Goal: Navigation & Orientation: Find specific page/section

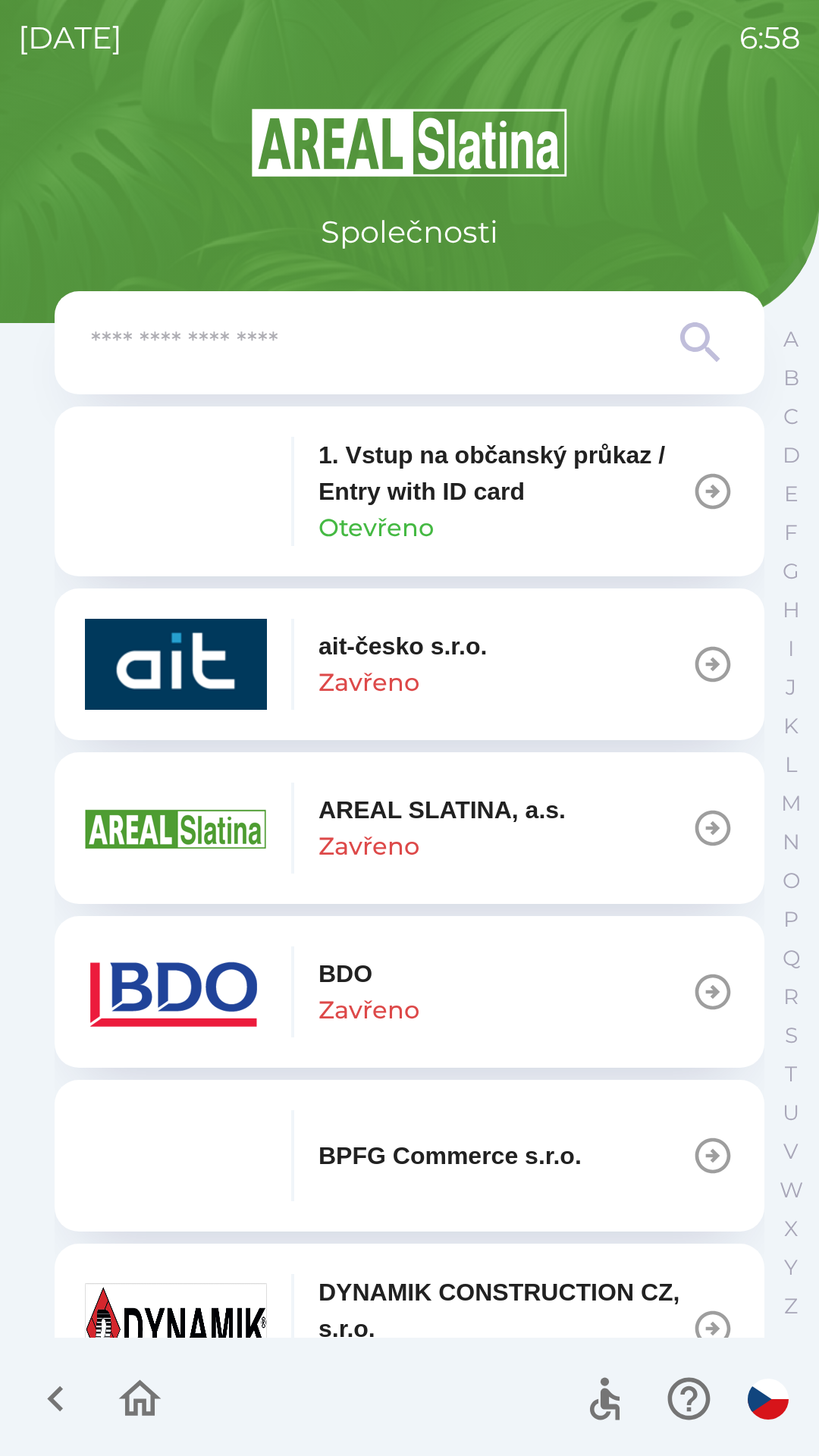
click at [596, 989] on button "BDO Zavřeno" at bounding box center [409, 992] width 710 height 152
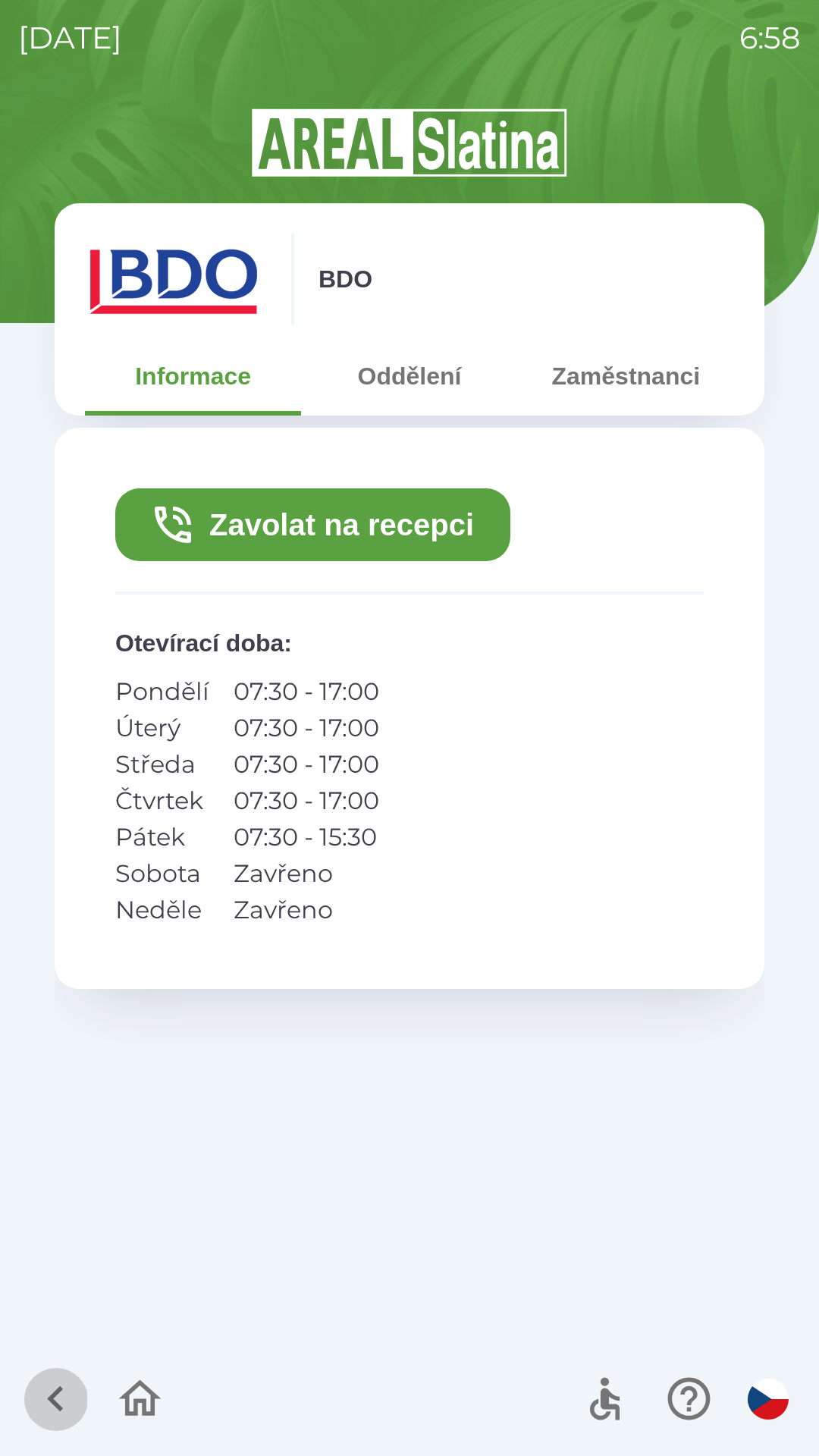
click at [44, 1394] on icon "button" at bounding box center [56, 1398] width 51 height 51
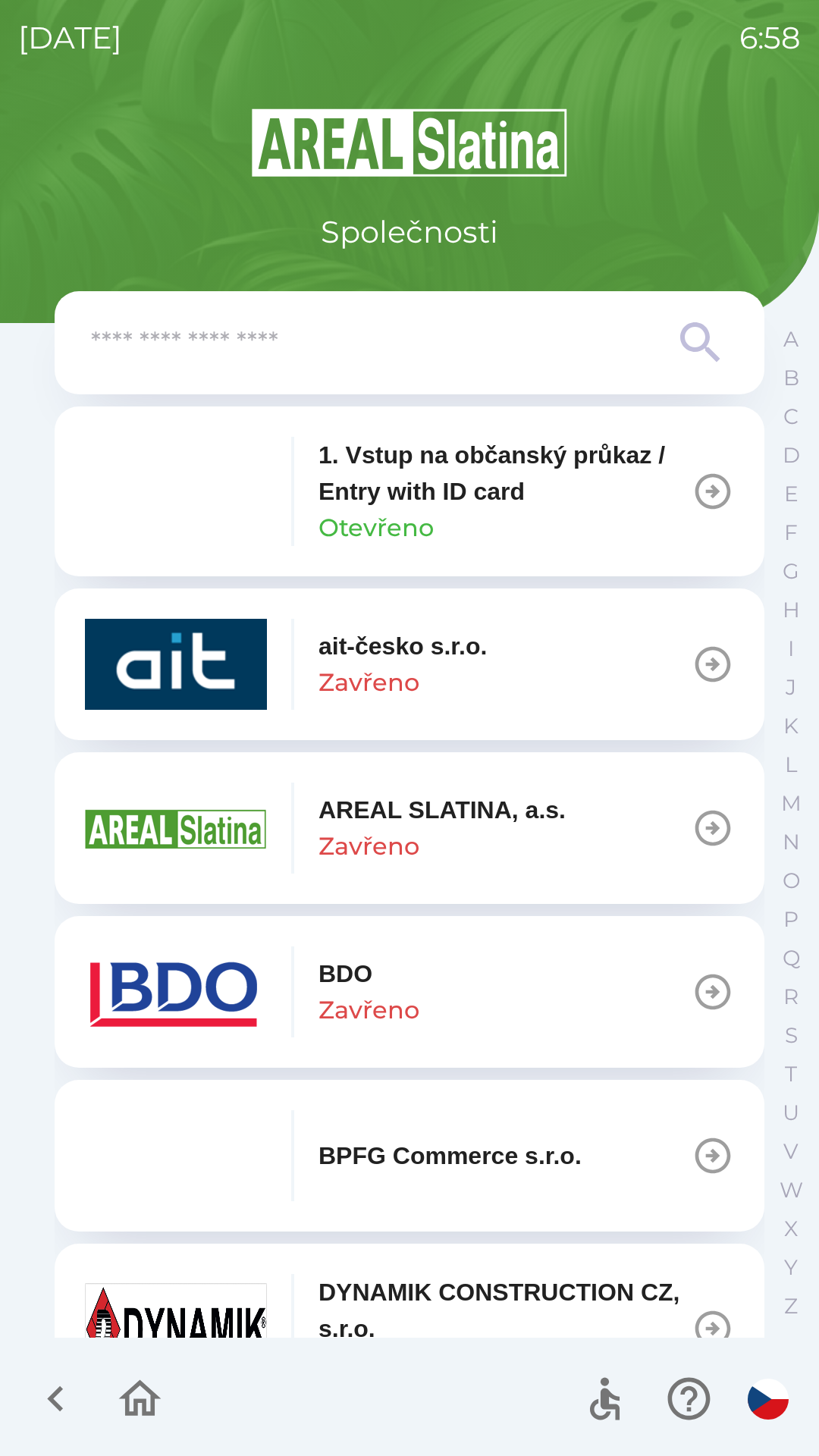
click at [126, 341] on input "text" at bounding box center [379, 343] width 576 height 42
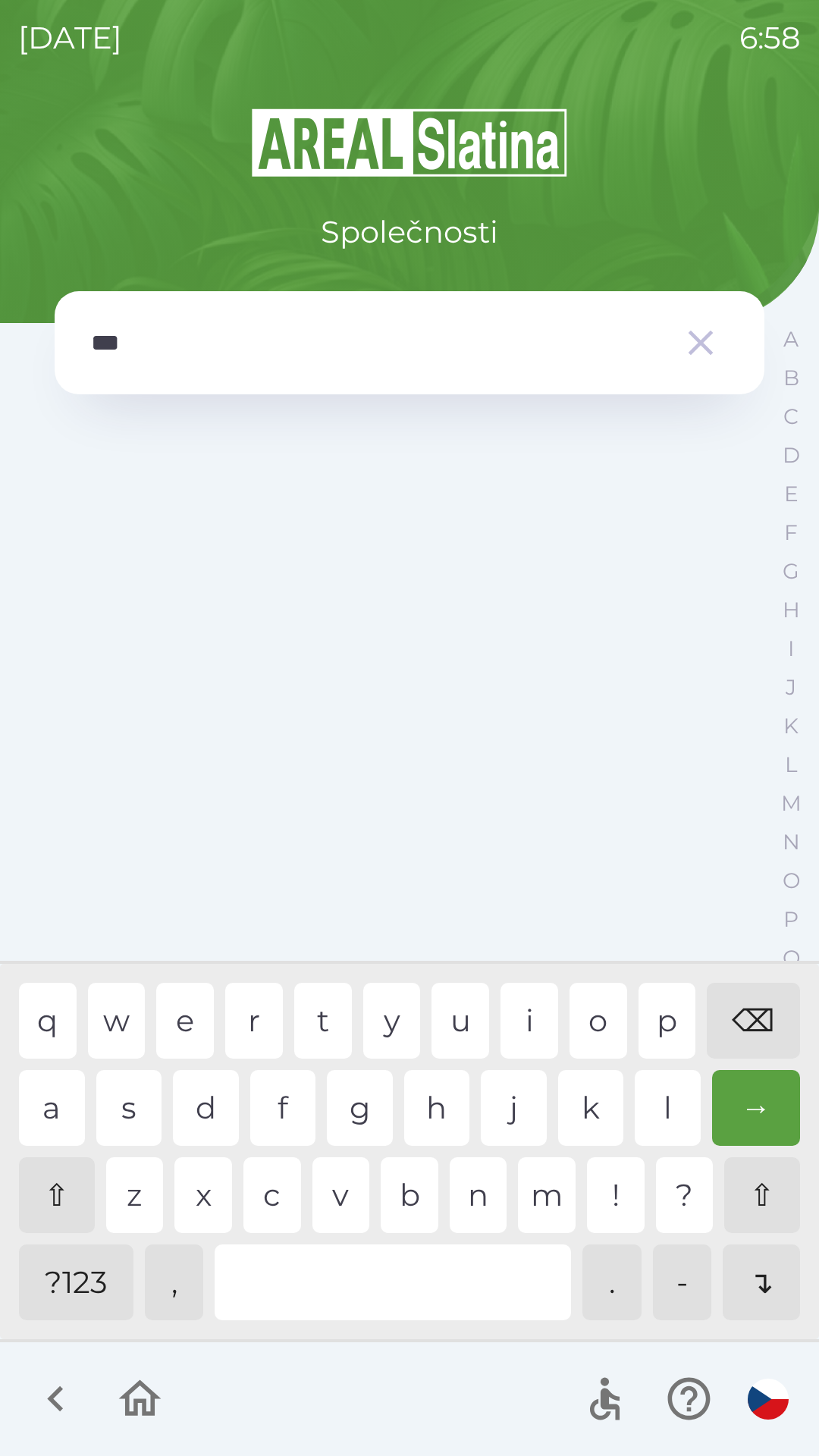
click at [654, 1106] on div "l" at bounding box center [667, 1108] width 66 height 76
click at [522, 1025] on div "i" at bounding box center [529, 1021] width 58 height 76
click at [476, 1206] on div "n" at bounding box center [478, 1195] width 58 height 76
click at [757, 1018] on div "⌫" at bounding box center [752, 1021] width 93 height 76
click at [753, 1006] on div "⌫" at bounding box center [752, 1021] width 93 height 76
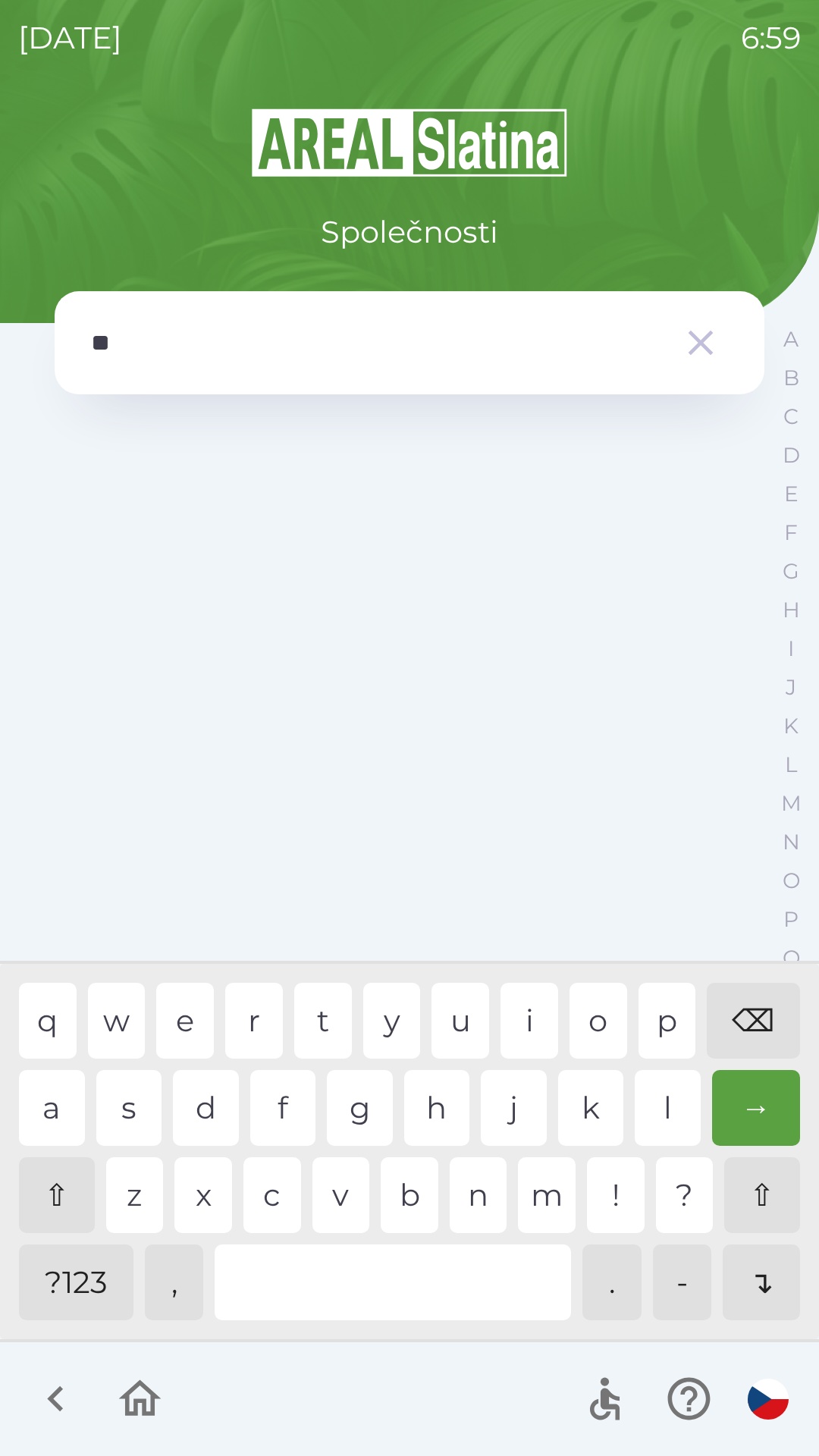
type input "*"
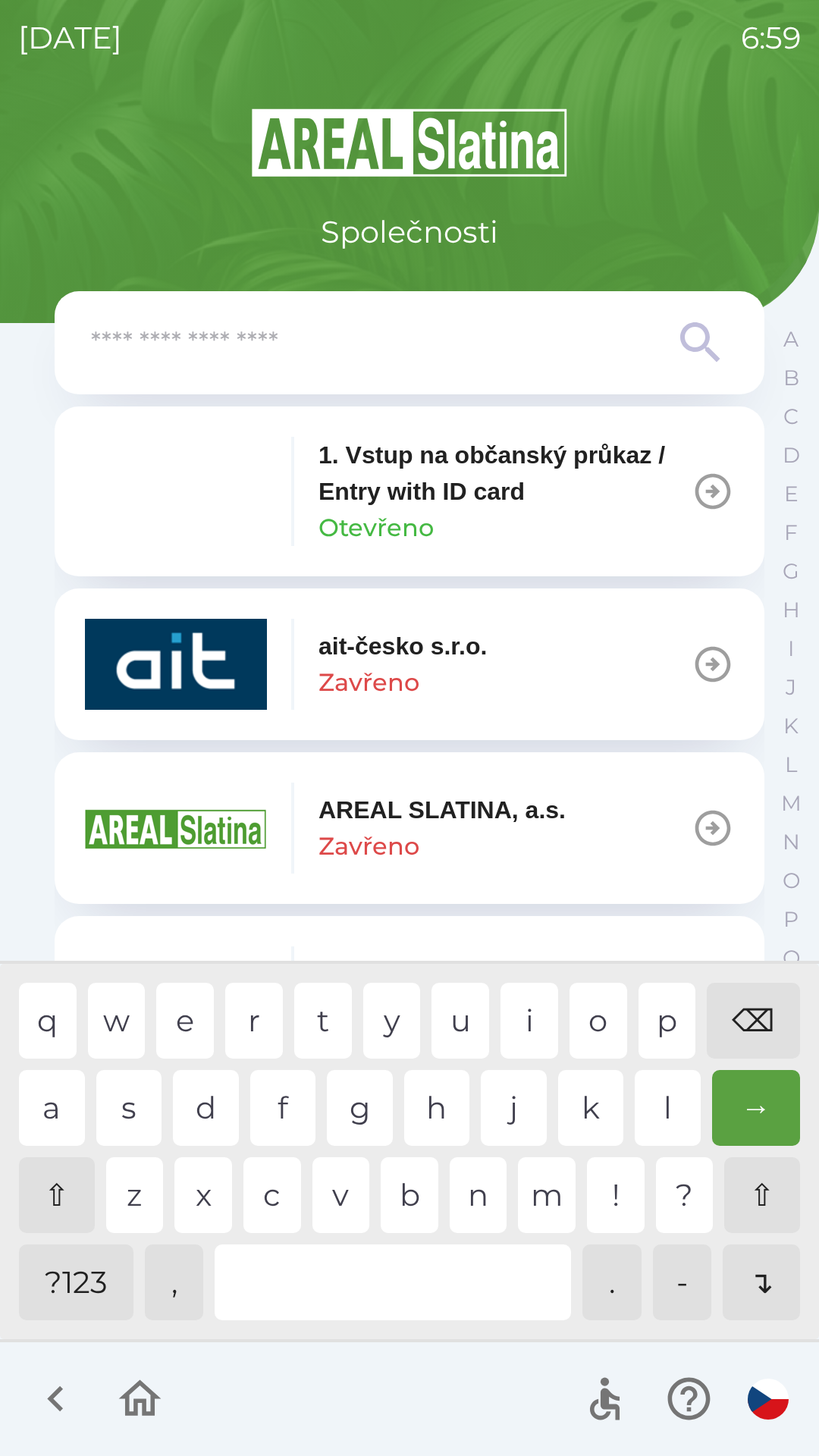
click at [757, 1005] on div "⌫" at bounding box center [752, 1021] width 93 height 76
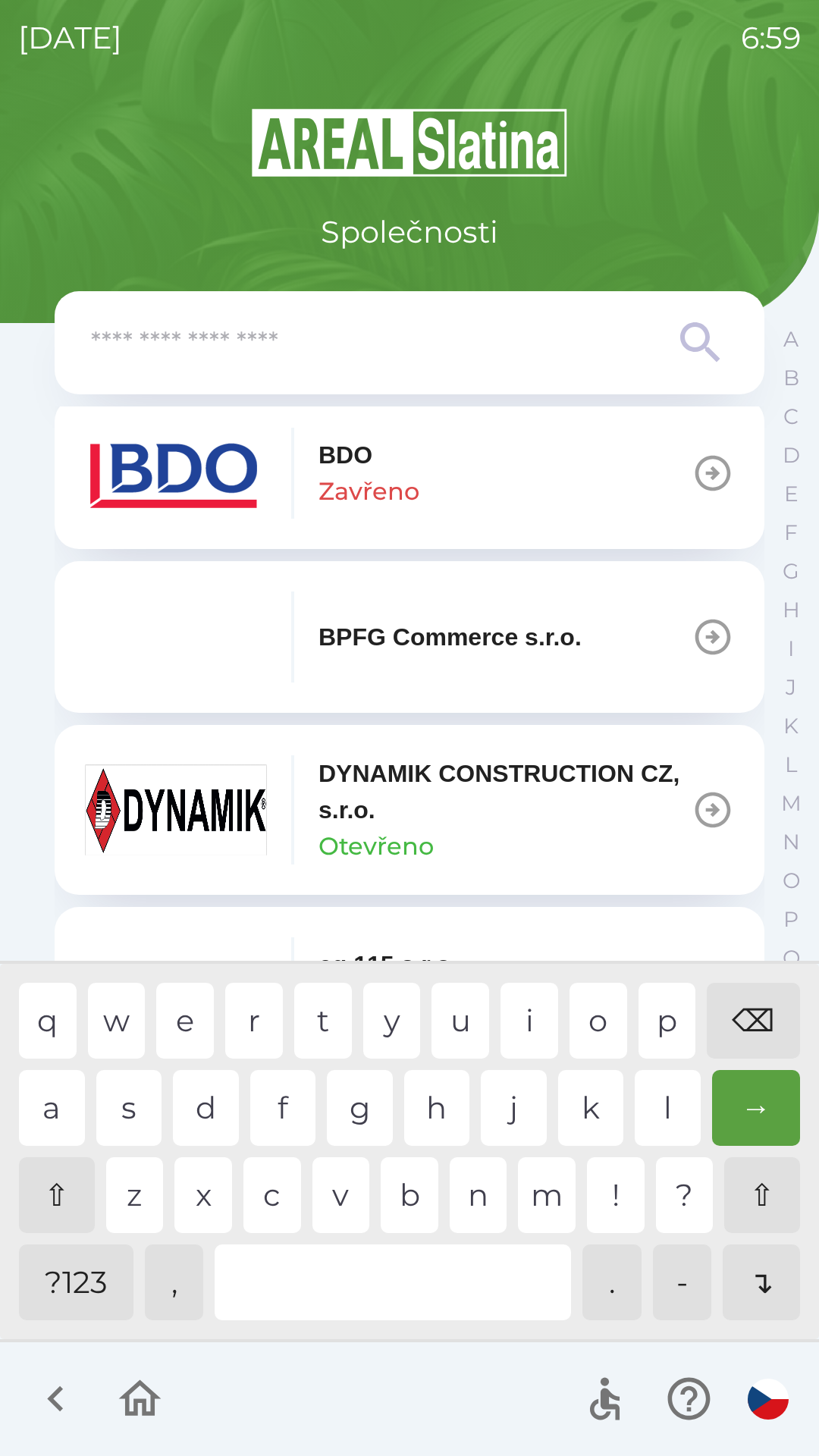
scroll to position [512, 0]
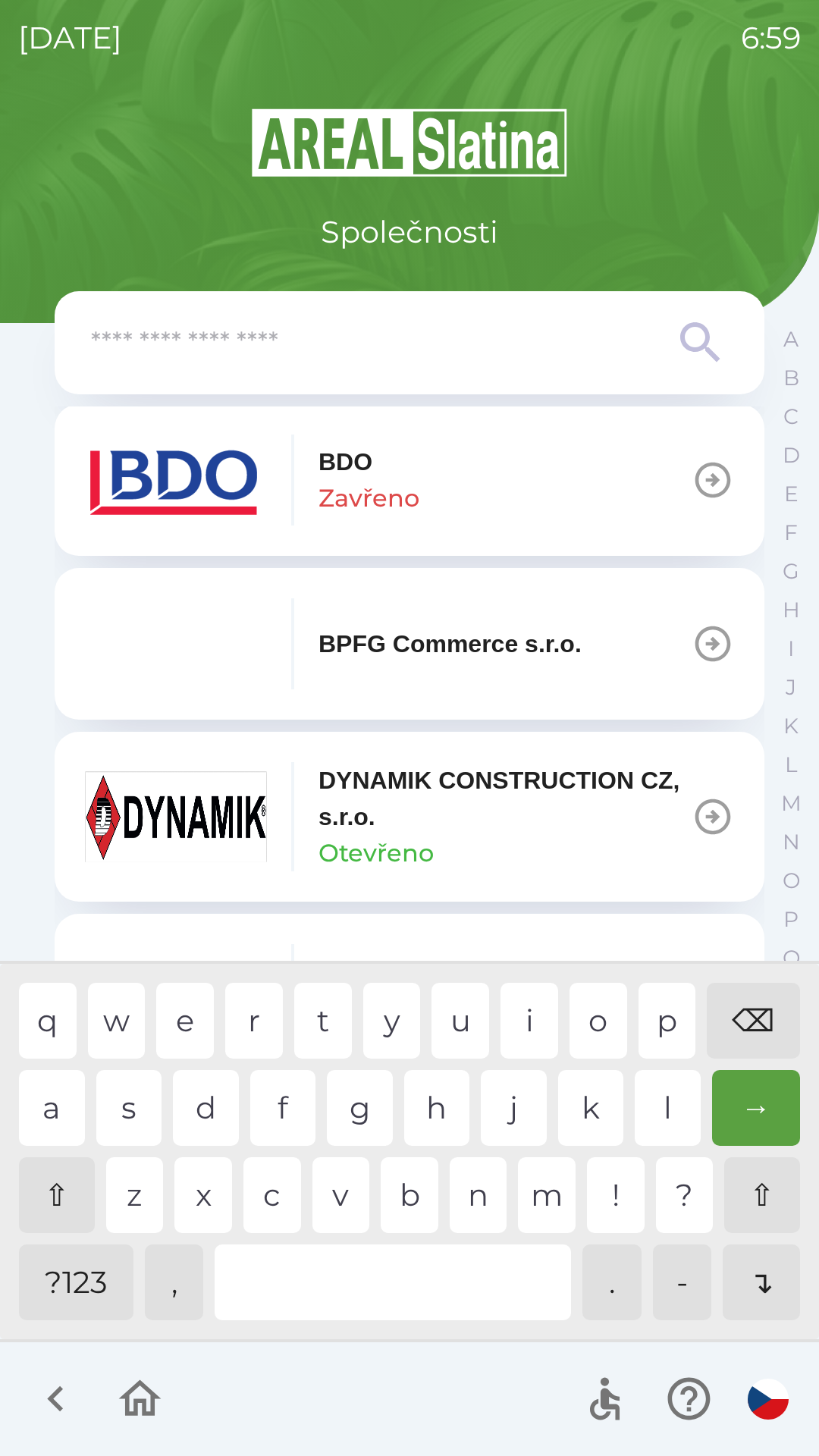
click at [751, 1007] on div "⌫" at bounding box center [752, 1021] width 93 height 76
click at [751, 1021] on div "⌫" at bounding box center [752, 1021] width 93 height 76
click at [44, 1391] on icon "button" at bounding box center [56, 1398] width 51 height 51
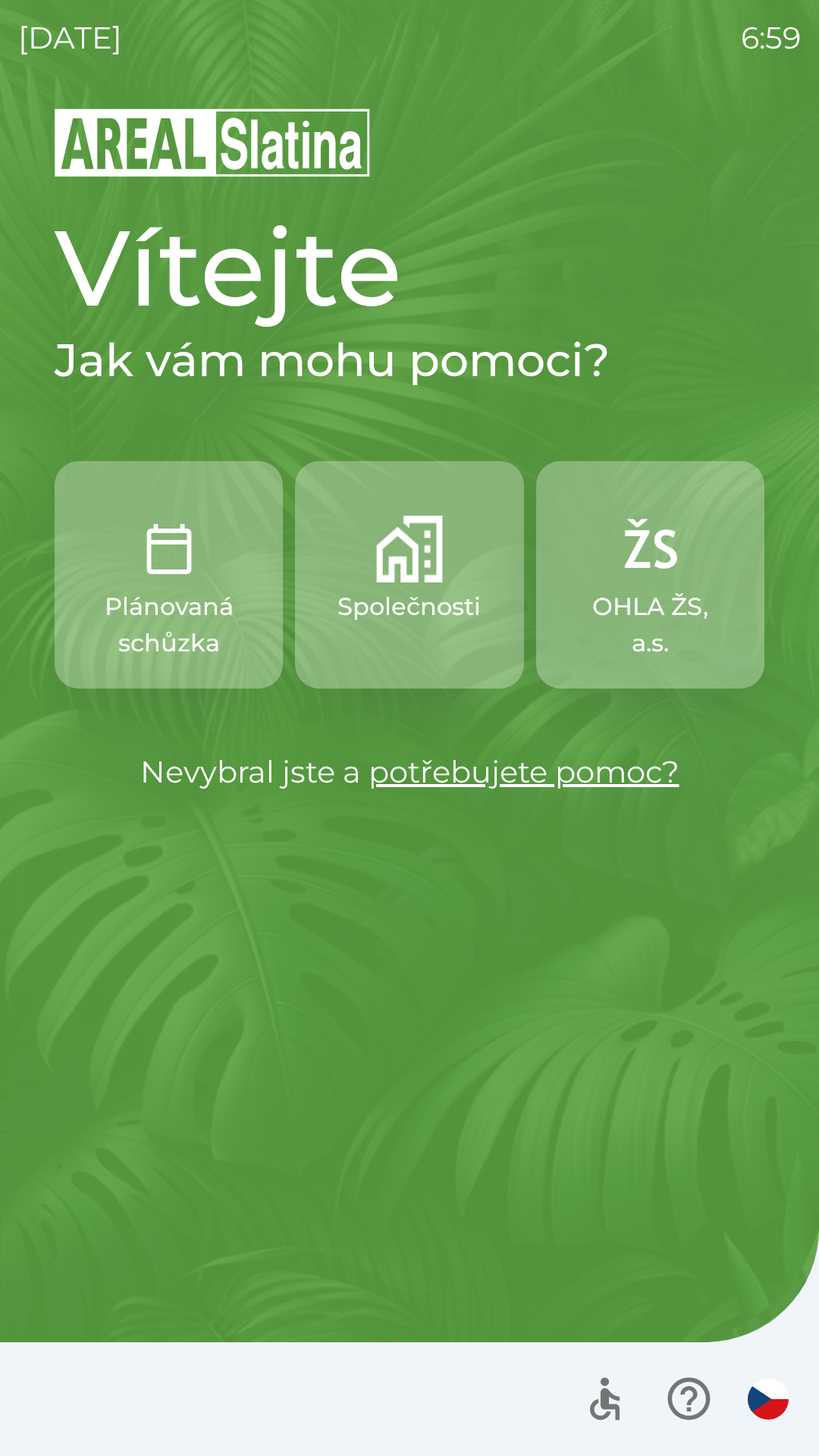
click at [184, 620] on p "Plánovaná schůzka" at bounding box center [168, 624] width 155 height 73
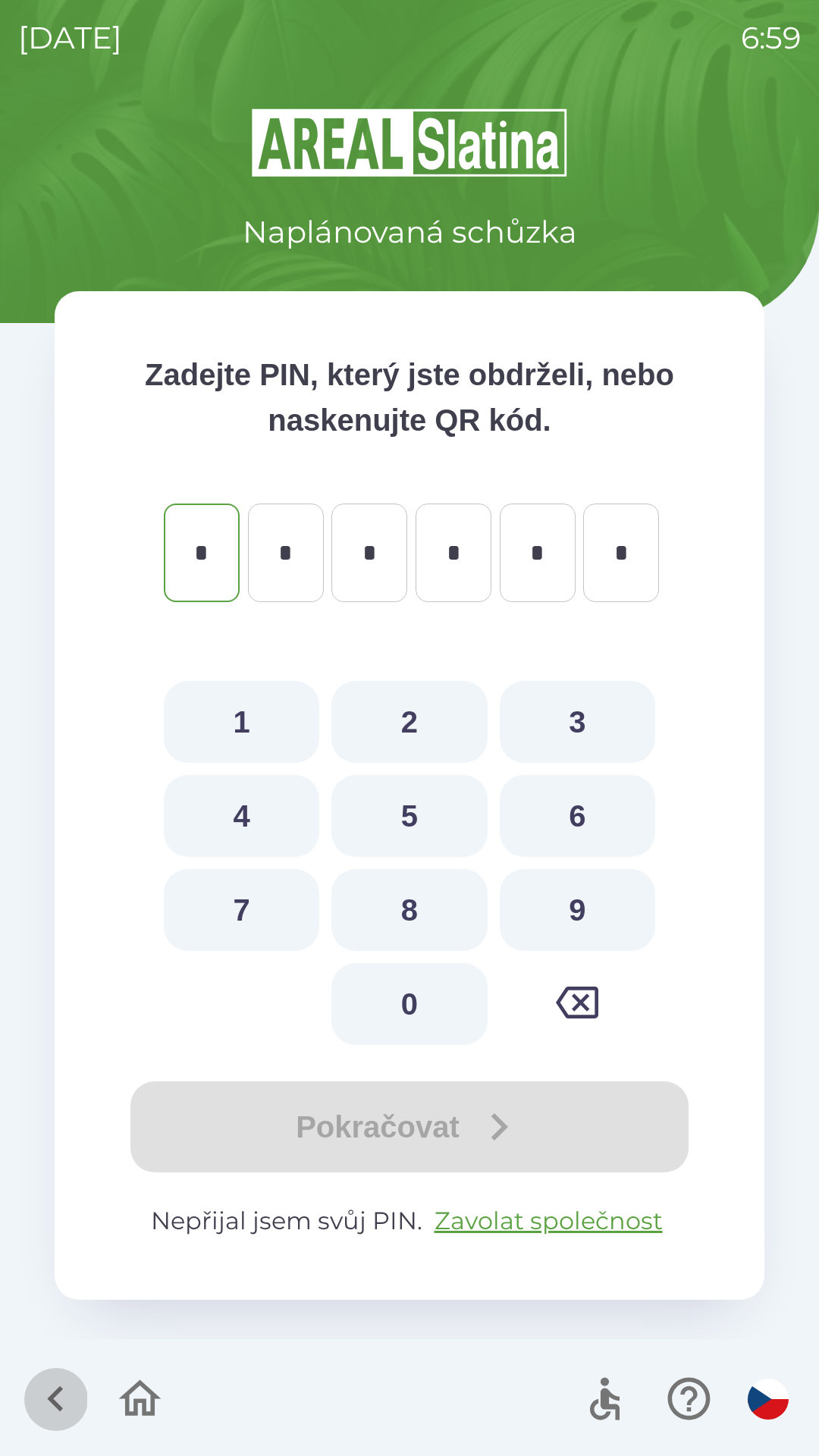
click at [58, 1388] on icon "button" at bounding box center [56, 1398] width 51 height 51
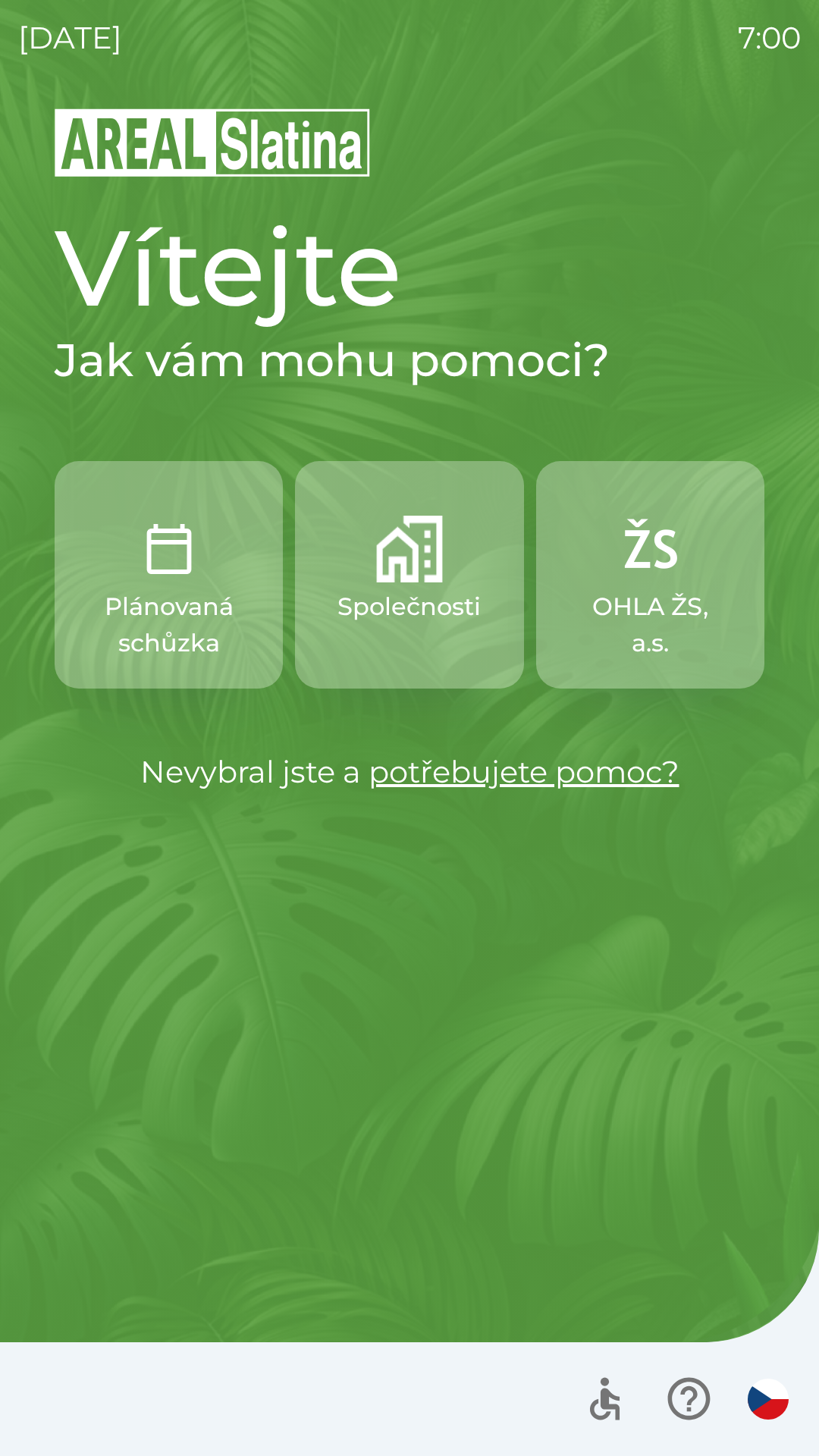
click at [650, 605] on p "OHLA ŽS, a.s." at bounding box center [650, 624] width 155 height 73
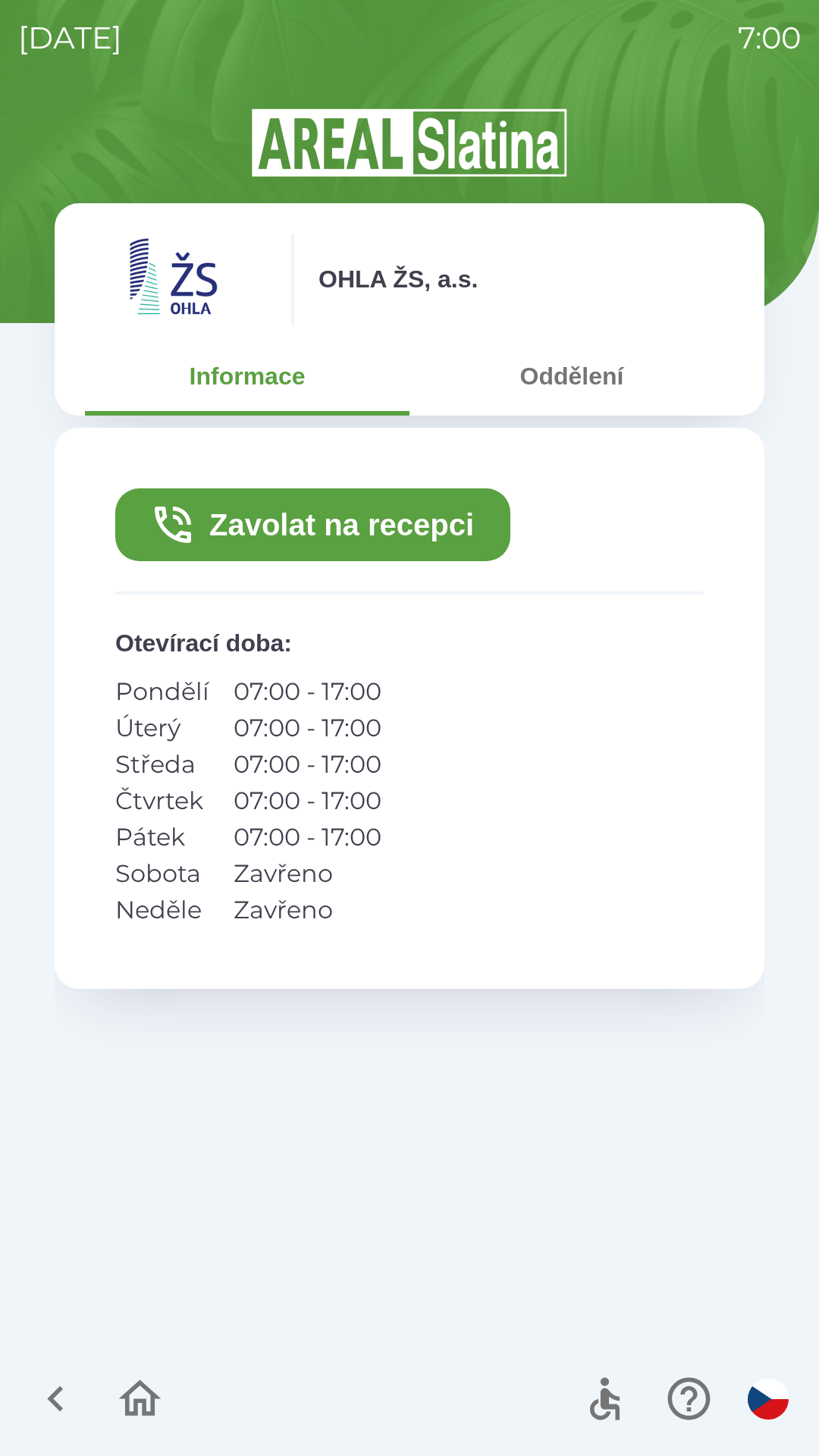
click at [43, 1387] on icon "button" at bounding box center [56, 1398] width 51 height 51
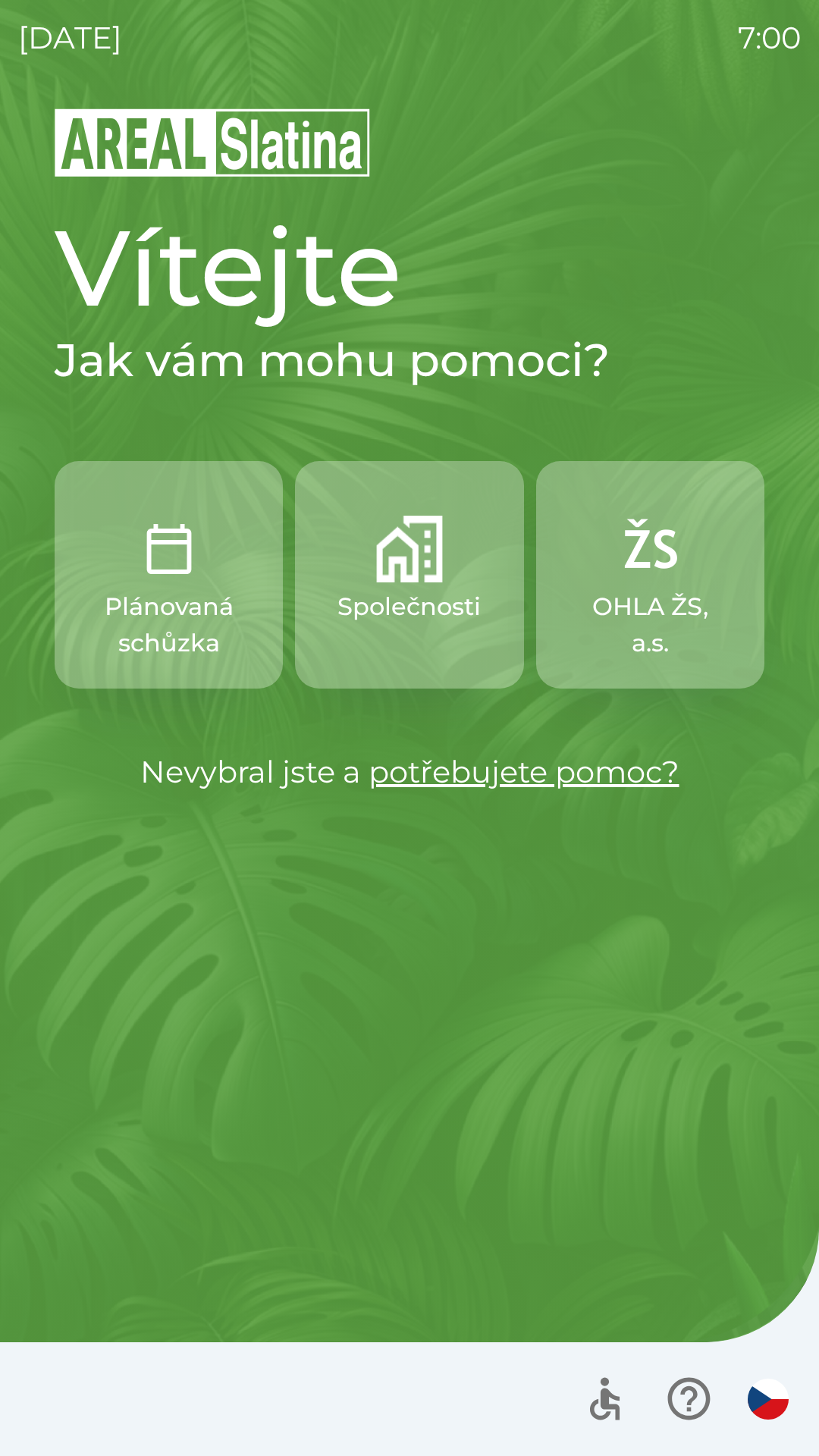
click at [386, 599] on p "Společnosti" at bounding box center [409, 606] width 143 height 36
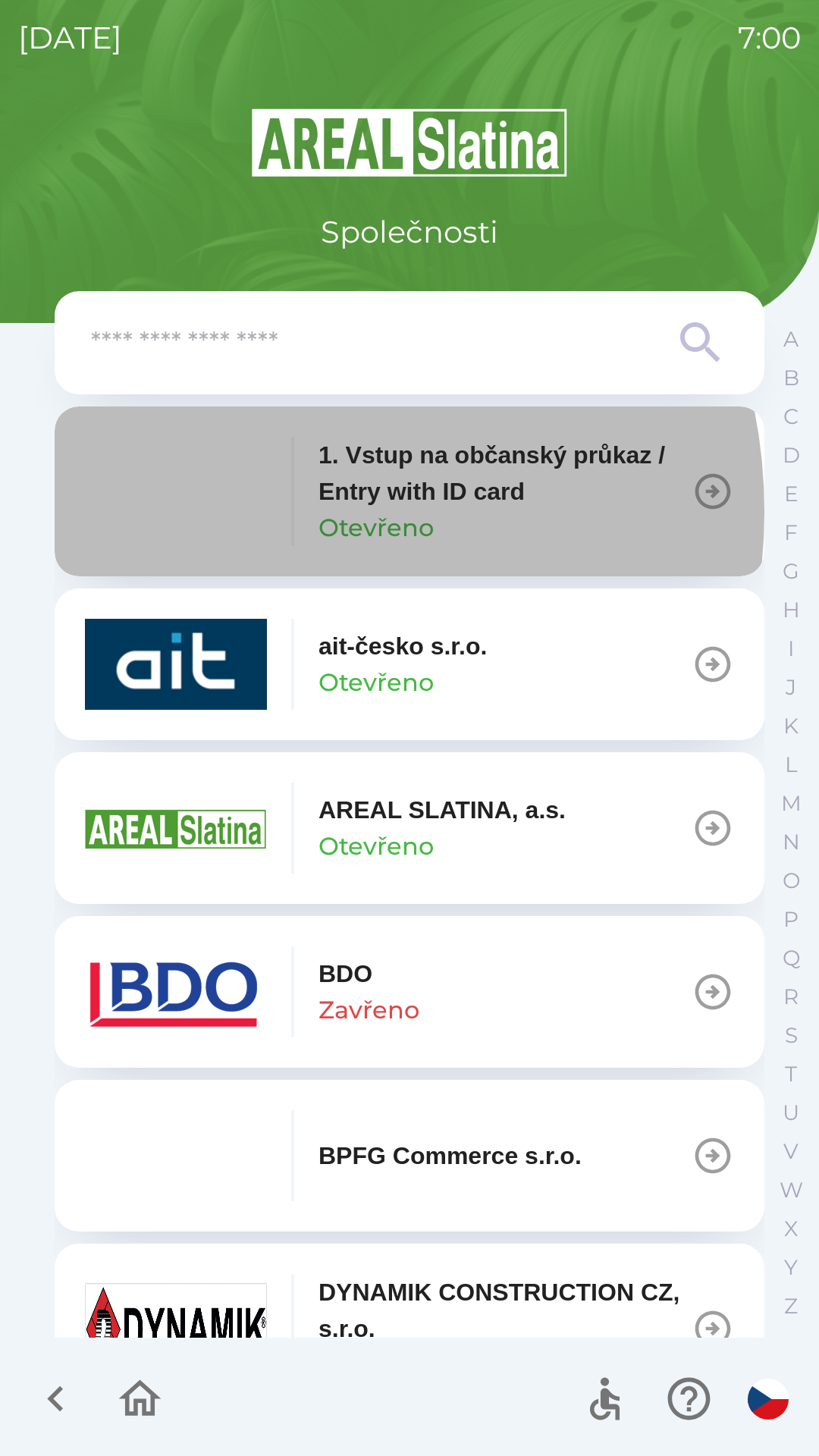
click at [241, 512] on img "button" at bounding box center [175, 491] width 182 height 91
